Goal: Information Seeking & Learning: Learn about a topic

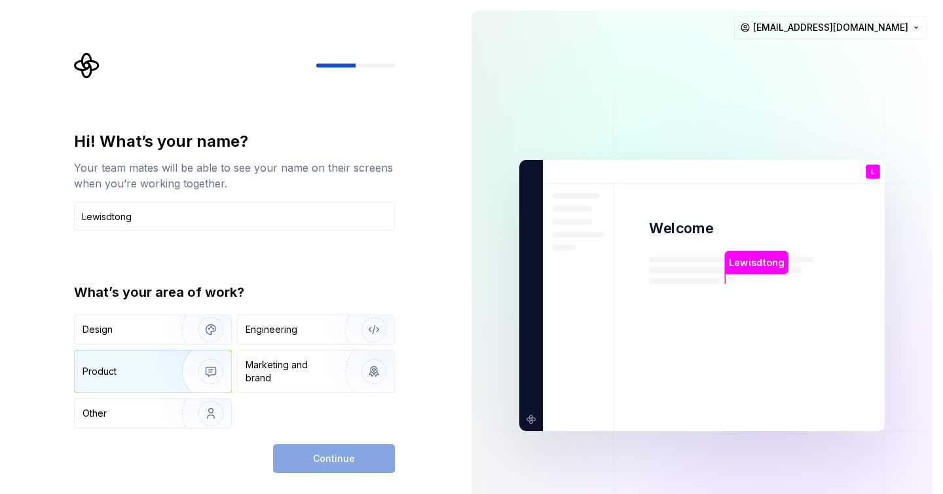
type input "Lewisdtong"
click at [170, 366] on img "button" at bounding box center [203, 372] width 84 height 88
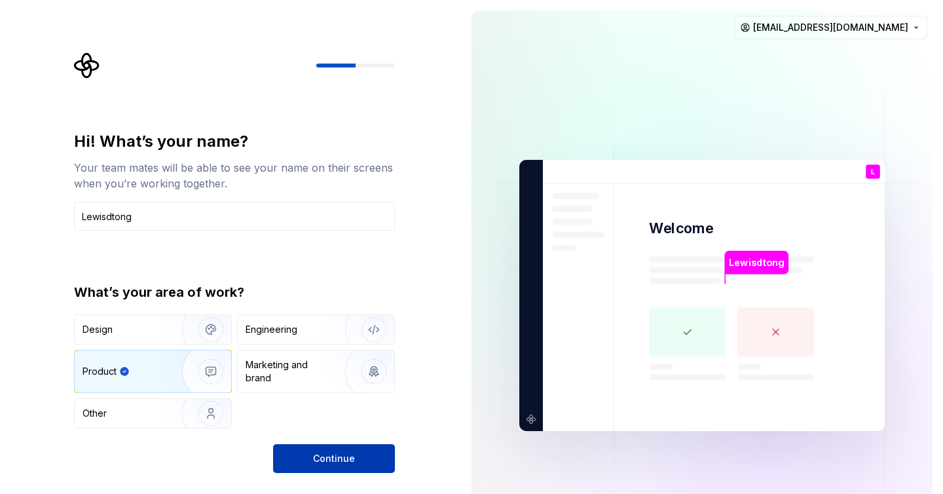
click at [331, 445] on button "Continue" at bounding box center [334, 458] width 122 height 29
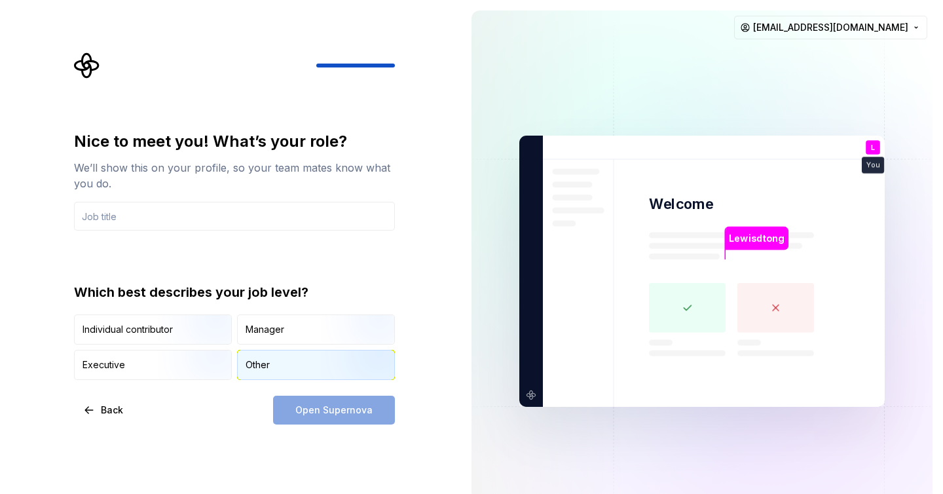
click at [272, 364] on div "Other" at bounding box center [316, 364] width 157 height 29
click at [328, 404] on div "Open Supernova" at bounding box center [334, 410] width 122 height 29
click at [320, 407] on div "Open Supernova" at bounding box center [334, 410] width 122 height 29
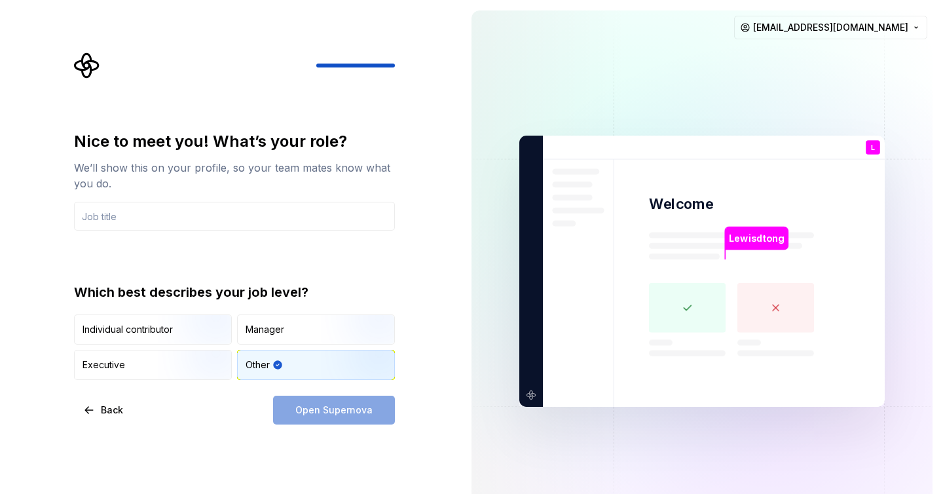
click at [320, 407] on div "Open Supernova" at bounding box center [334, 410] width 122 height 29
click at [219, 221] on input "text" at bounding box center [234, 216] width 321 height 29
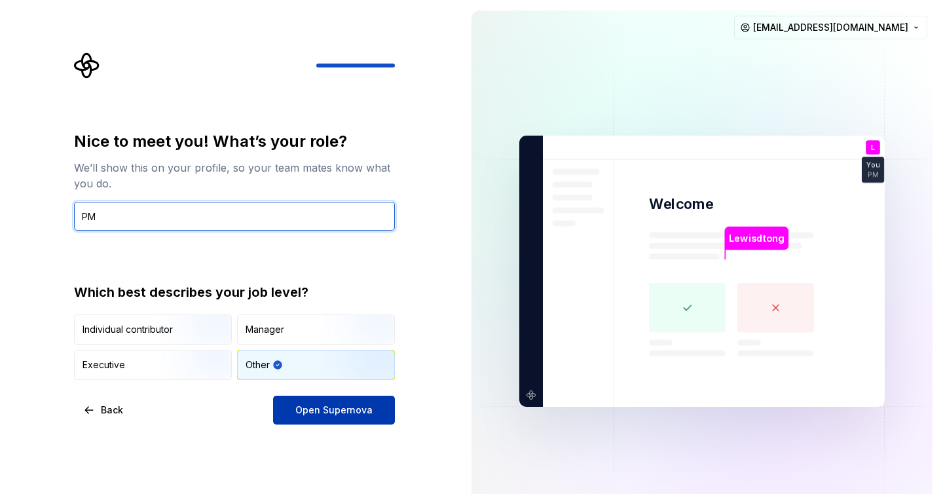
type input "PM"
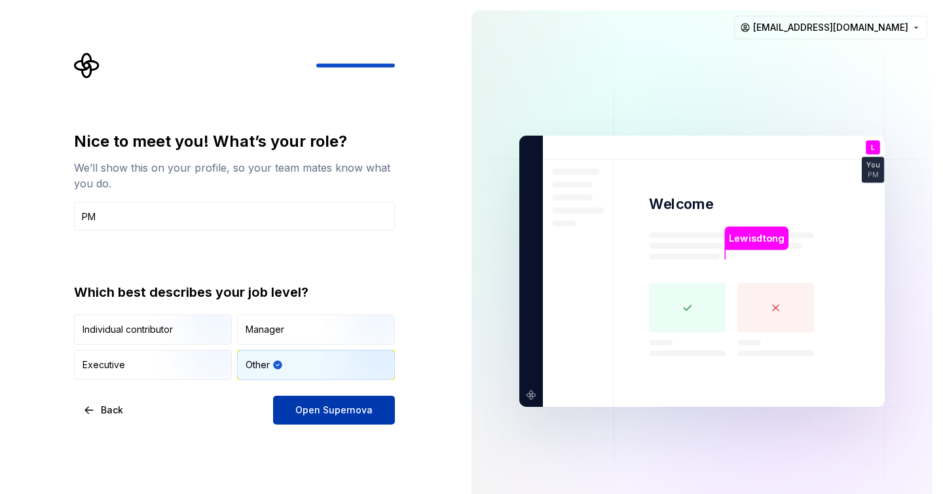
click at [319, 409] on span "Open Supernova" at bounding box center [333, 410] width 77 height 13
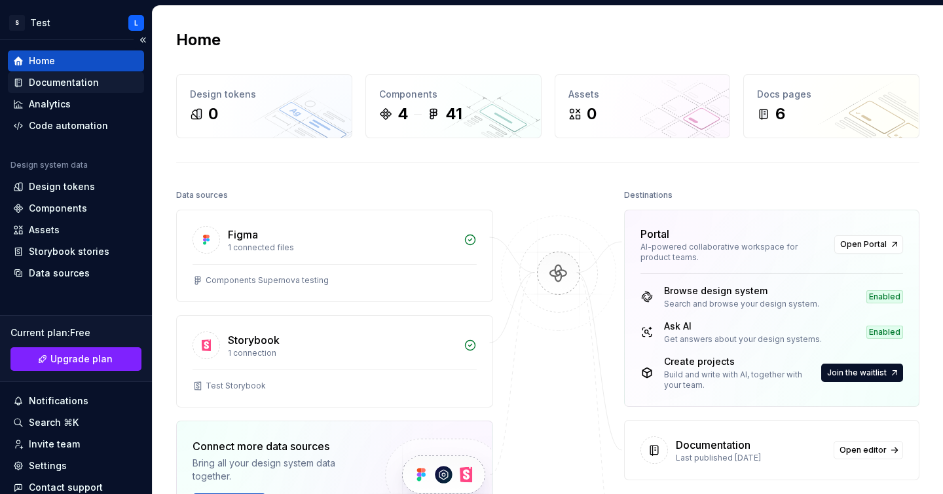
click at [69, 80] on div "Documentation" at bounding box center [64, 82] width 70 height 13
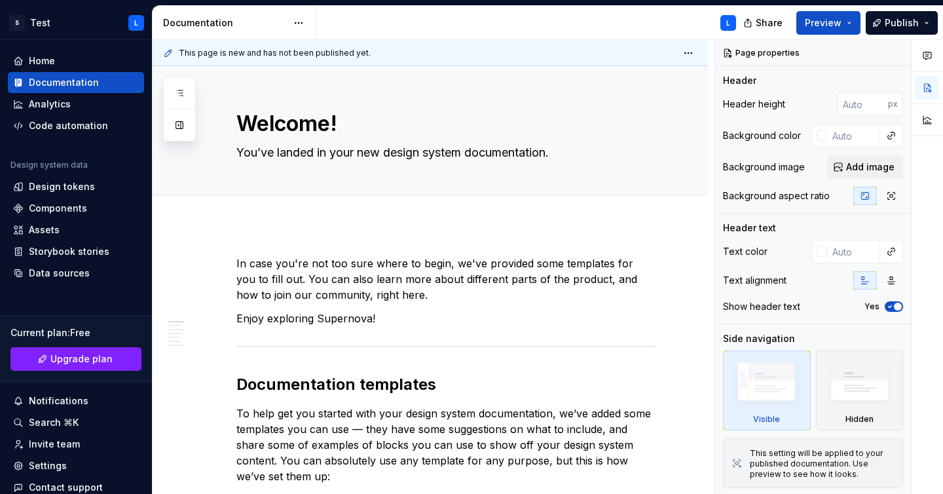
type textarea "*"
click at [406, 318] on p "Enjoy exploring Supernova!" at bounding box center [446, 319] width 419 height 16
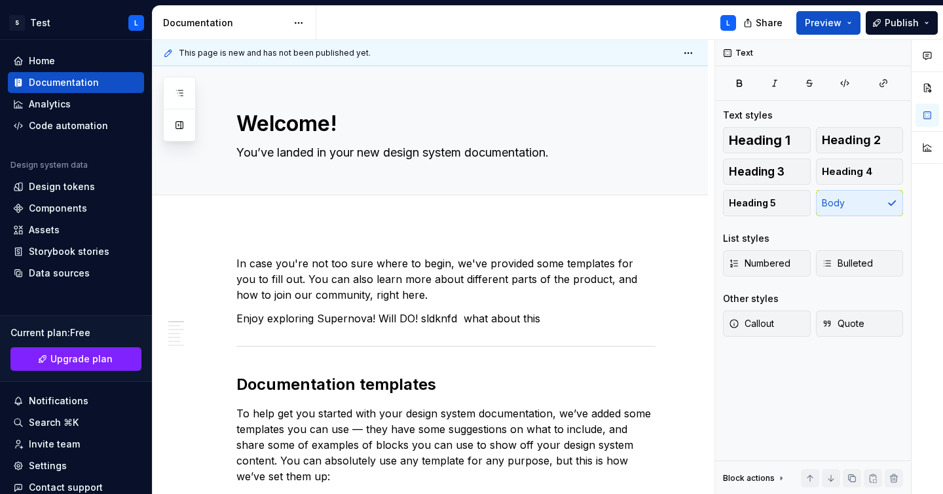
type textarea "*"
